Goal: Task Accomplishment & Management: Use online tool/utility

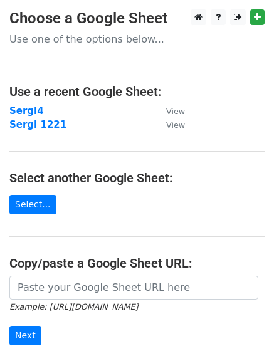
scroll to position [82, 0]
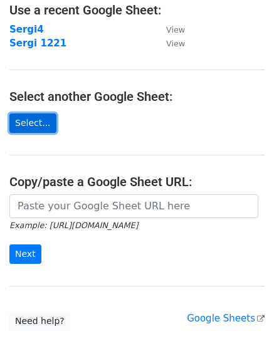
click at [32, 119] on link "Select..." at bounding box center [32, 123] width 47 height 19
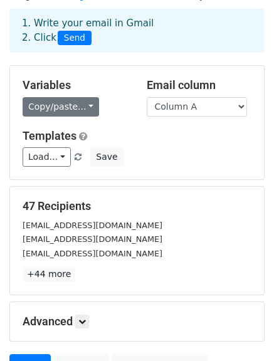
scroll to position [53, 0]
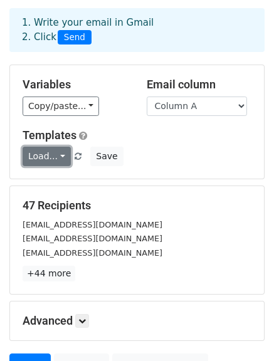
click at [58, 155] on link "Load..." at bounding box center [47, 156] width 48 height 19
click at [63, 191] on link "SERGI" at bounding box center [72, 185] width 99 height 20
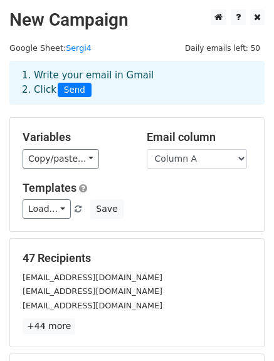
scroll to position [176, 0]
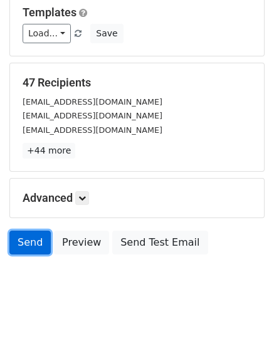
click at [27, 241] on link "Send" at bounding box center [29, 243] width 41 height 24
